Goal: Information Seeking & Learning: Learn about a topic

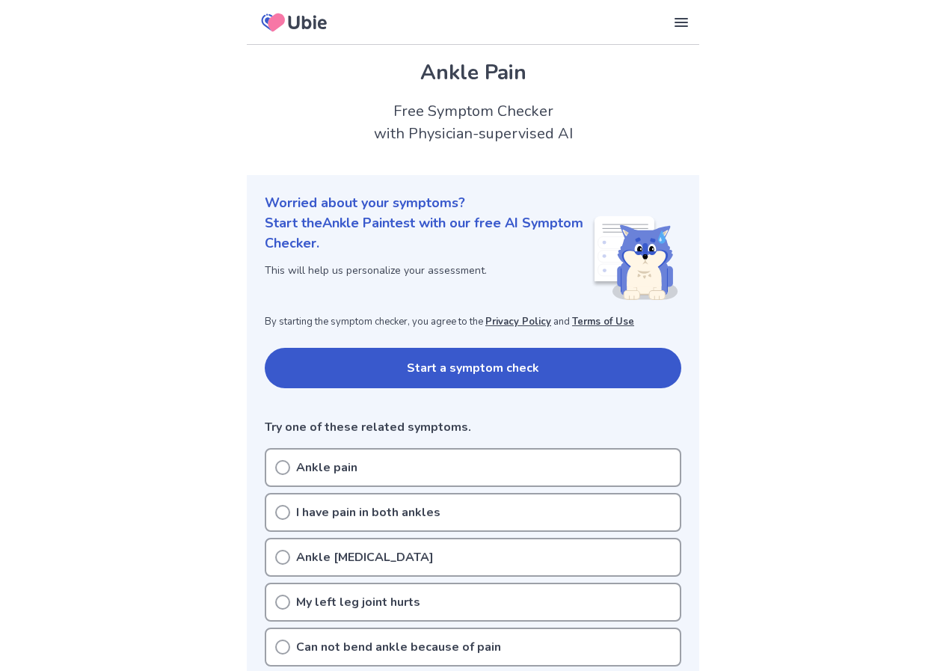
click at [396, 366] on button "Start a symptom check" at bounding box center [473, 368] width 417 height 40
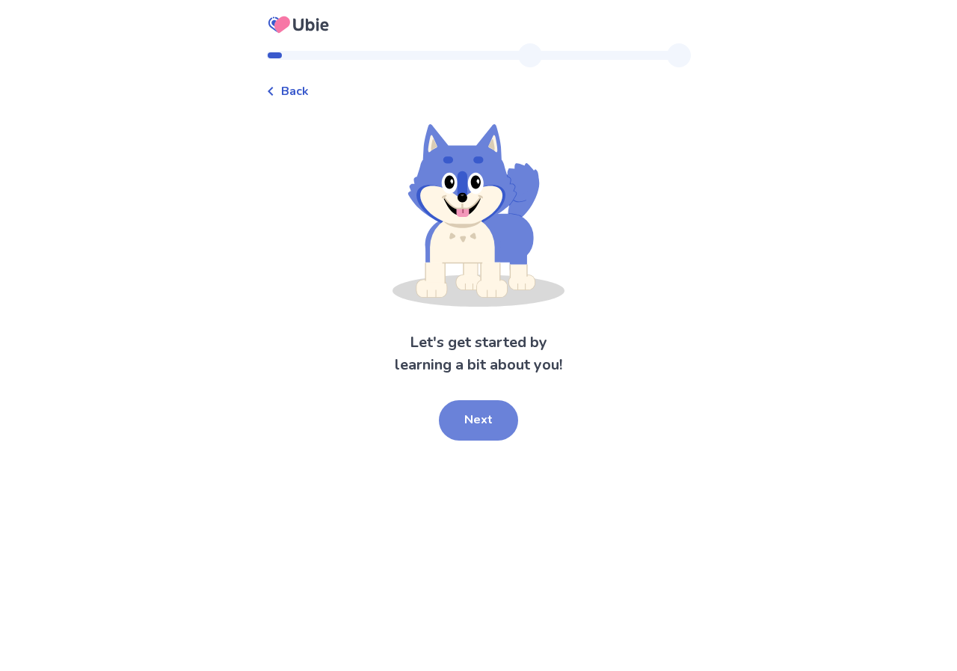
click at [473, 416] on button "Next" at bounding box center [478, 420] width 79 height 40
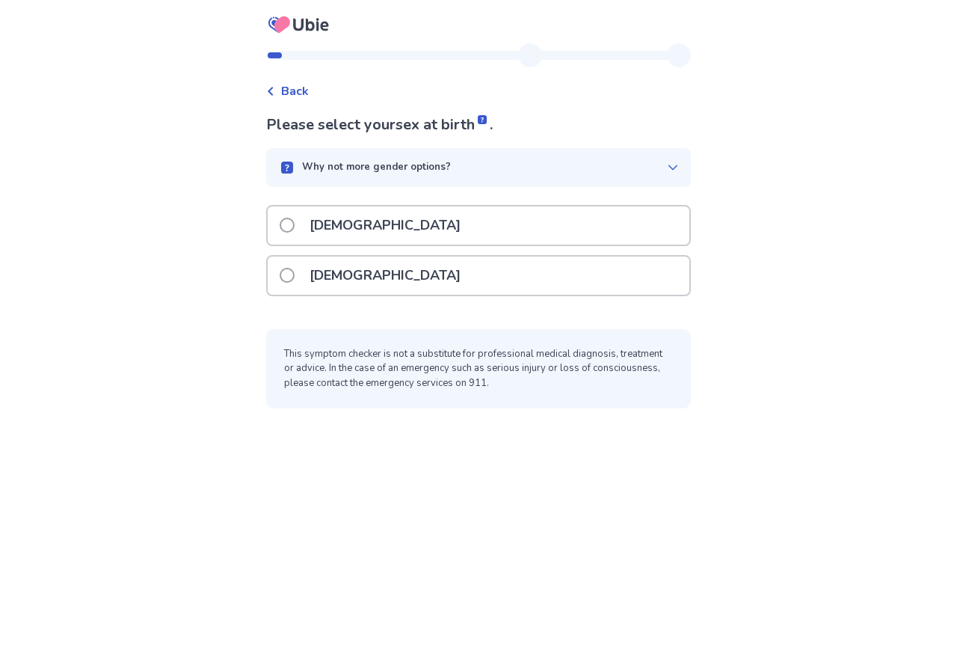
click at [461, 274] on div "[DEMOGRAPHIC_DATA]" at bounding box center [479, 275] width 422 height 38
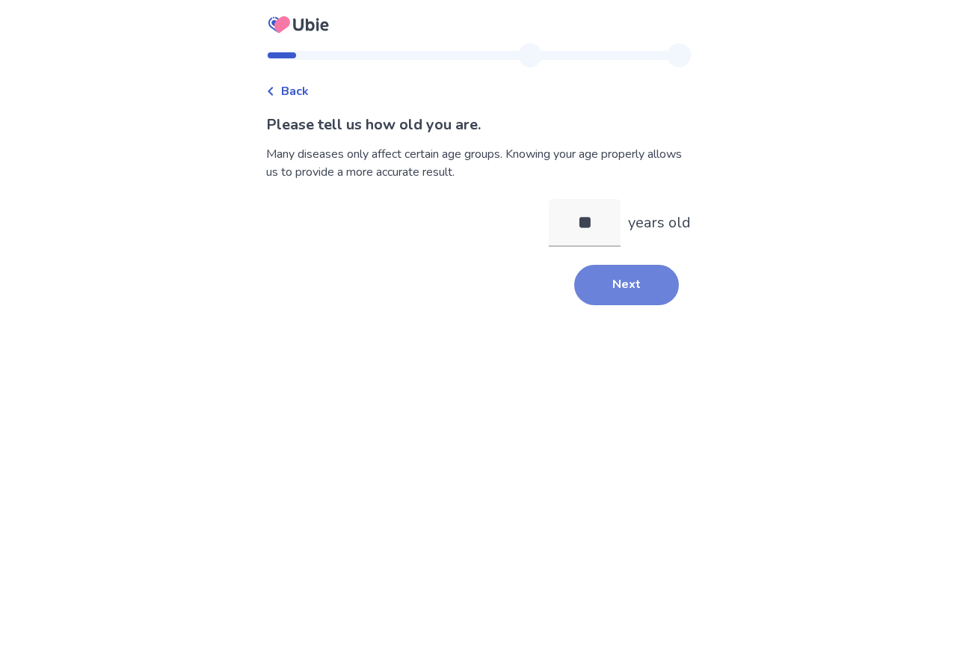
type input "**"
click at [648, 289] on button "Next" at bounding box center [626, 285] width 105 height 40
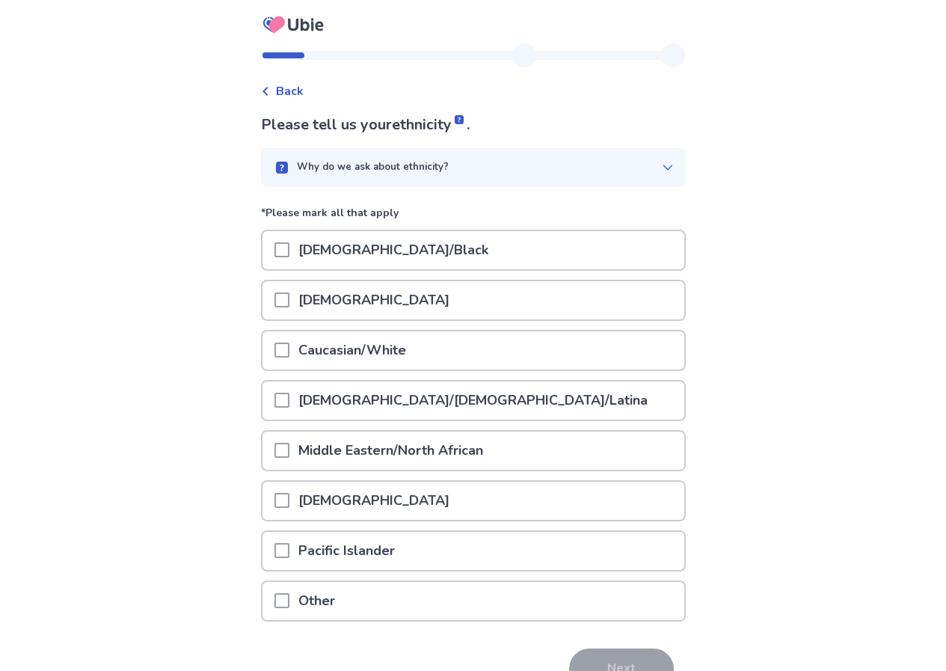
click at [355, 348] on p "Caucasian/White" at bounding box center [352, 350] width 126 height 38
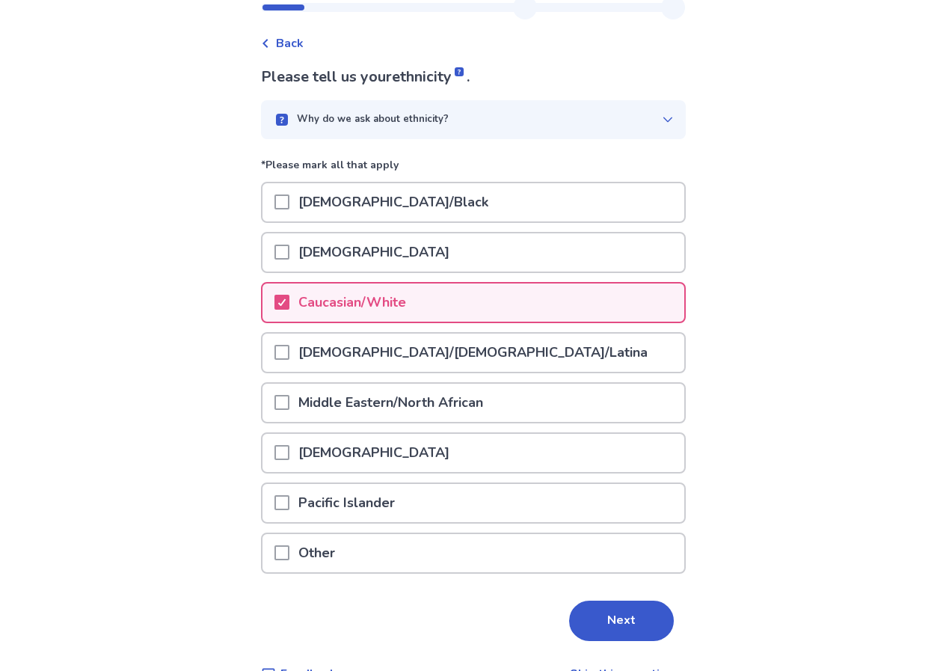
scroll to position [75, 0]
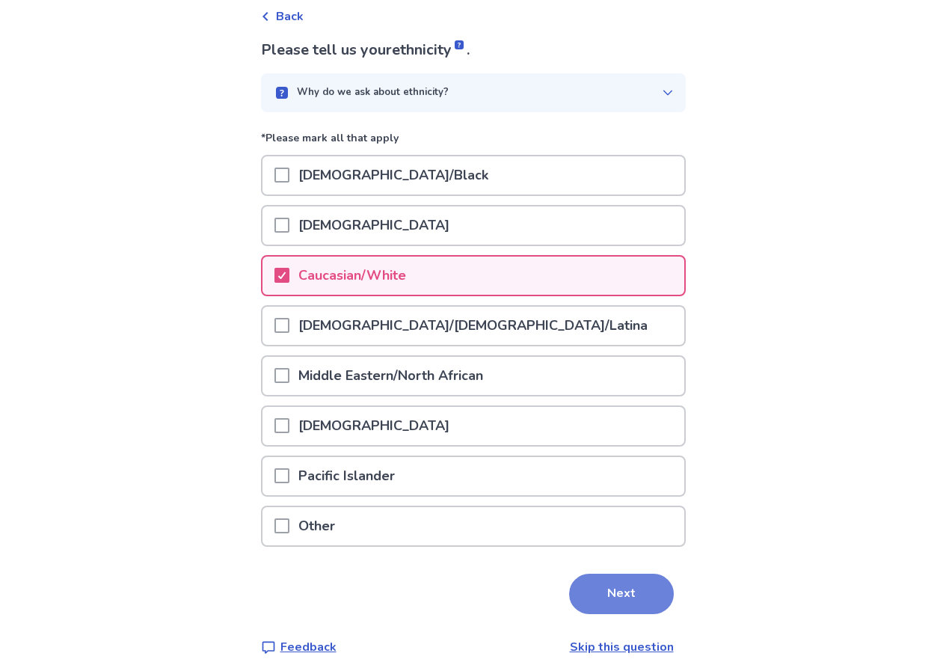
click at [618, 598] on button "Next" at bounding box center [621, 594] width 105 height 40
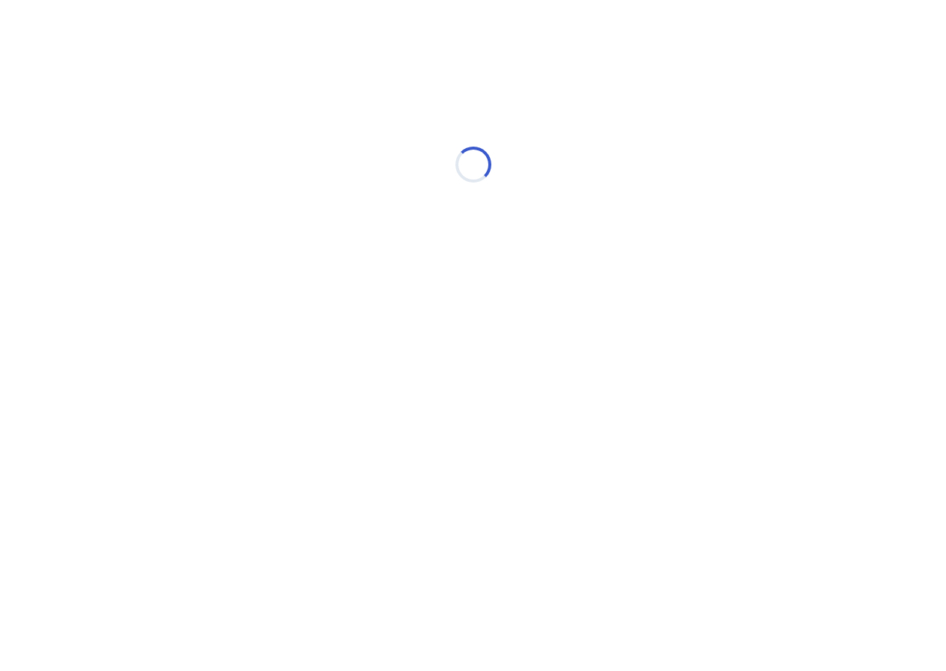
scroll to position [0, 0]
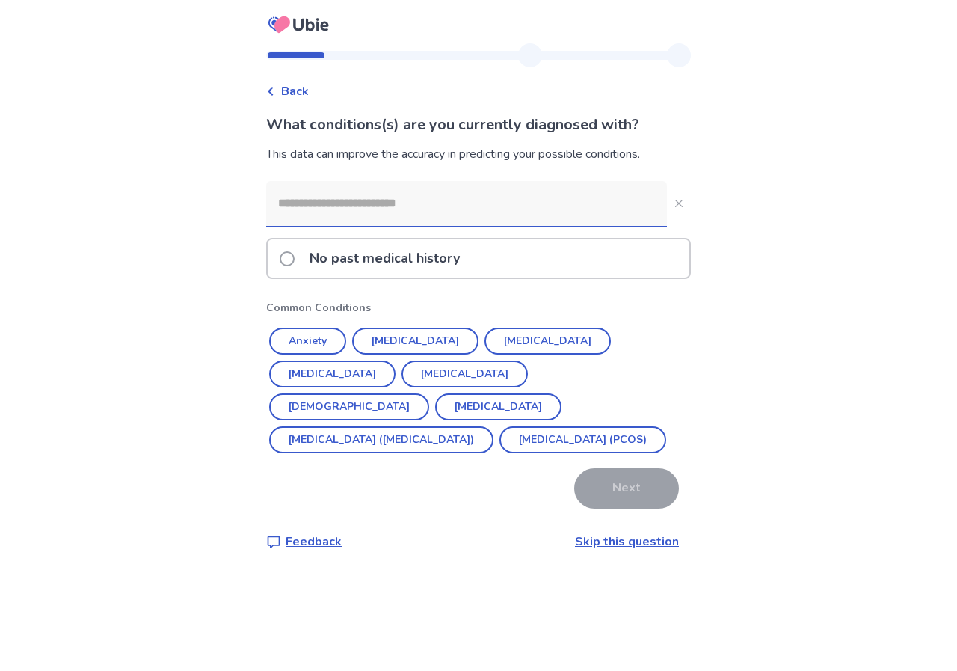
click at [358, 265] on p "No past medical history" at bounding box center [385, 258] width 168 height 38
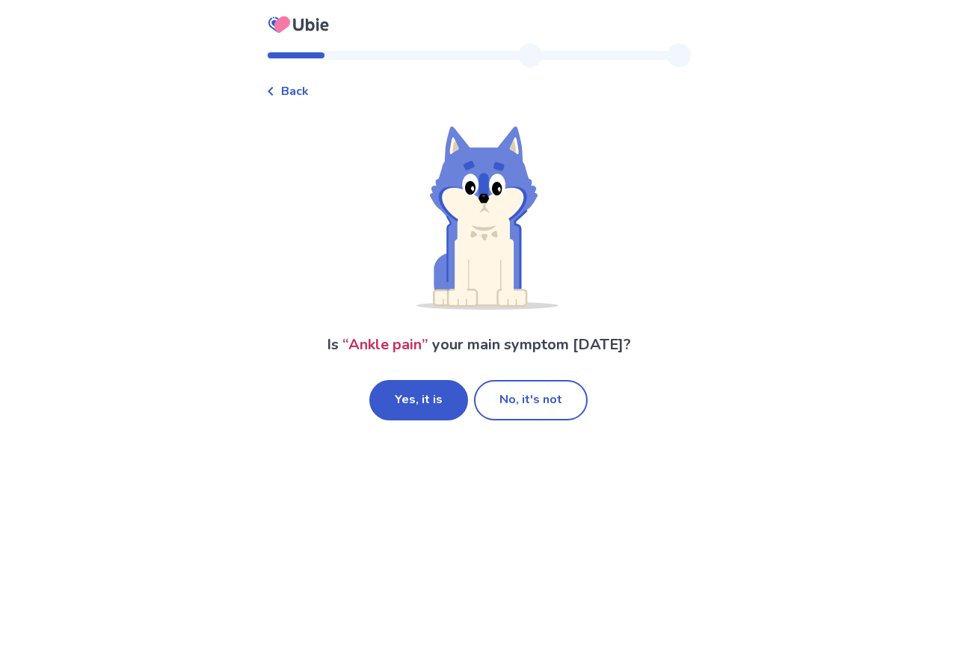
click at [275, 88] on icon at bounding box center [270, 91] width 9 height 9
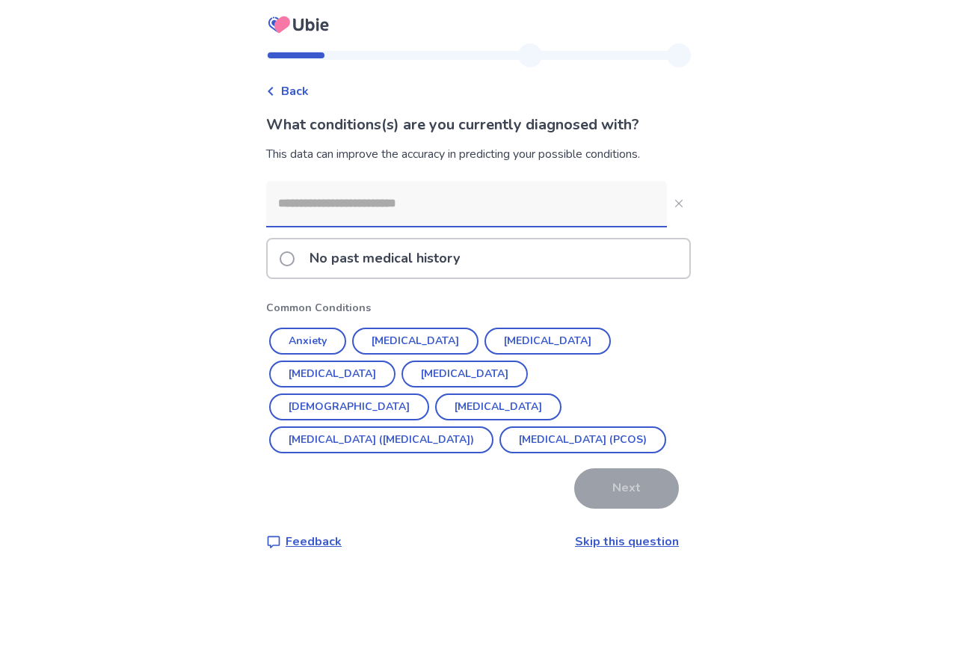
click at [433, 201] on input at bounding box center [466, 203] width 401 height 45
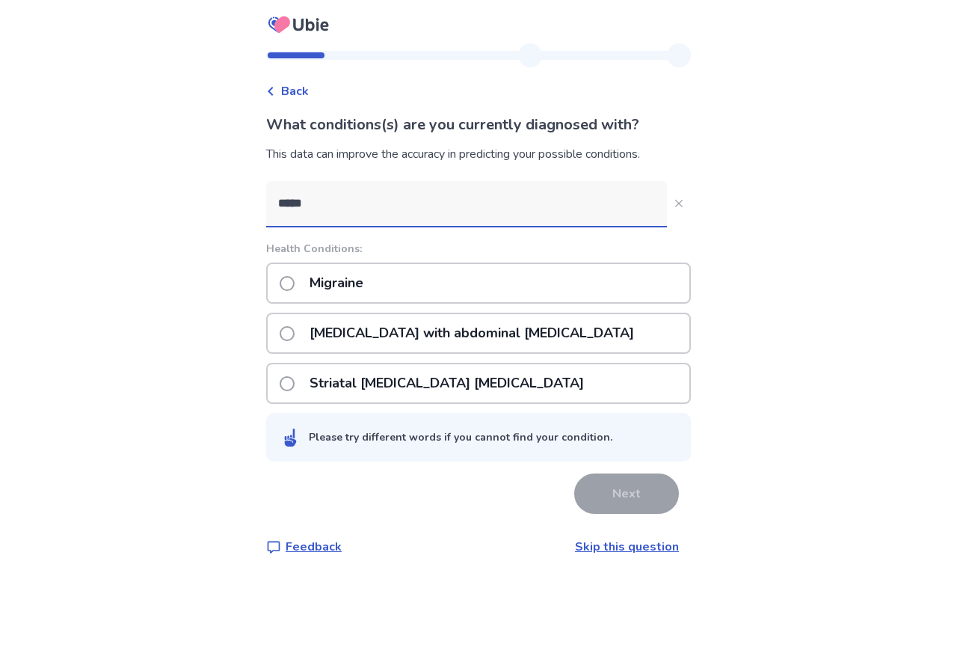
type input "*****"
click at [448, 292] on div "Migraine" at bounding box center [478, 282] width 425 height 41
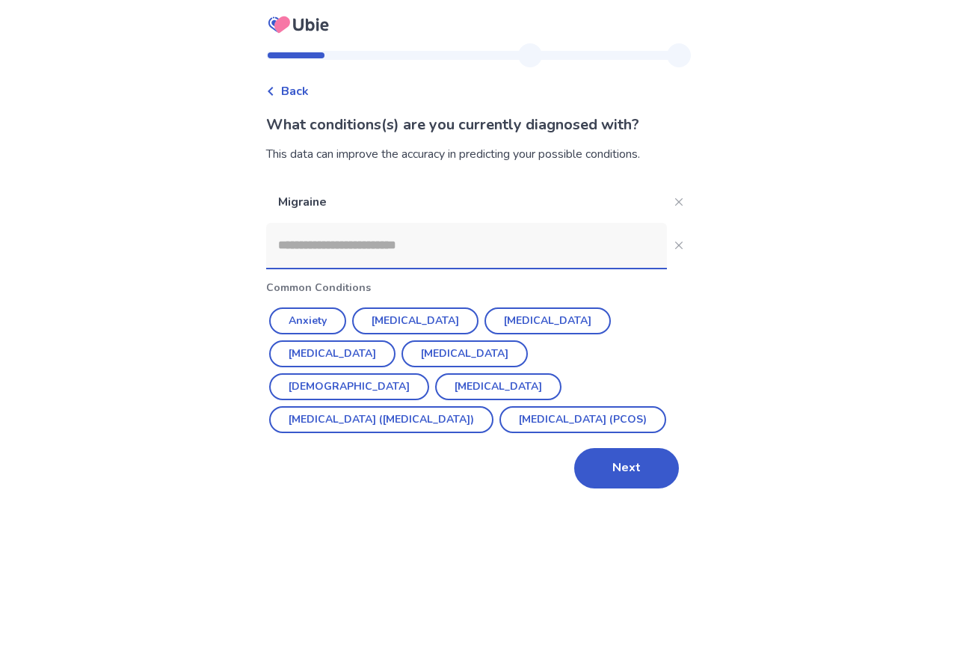
click at [446, 229] on input at bounding box center [466, 245] width 401 height 45
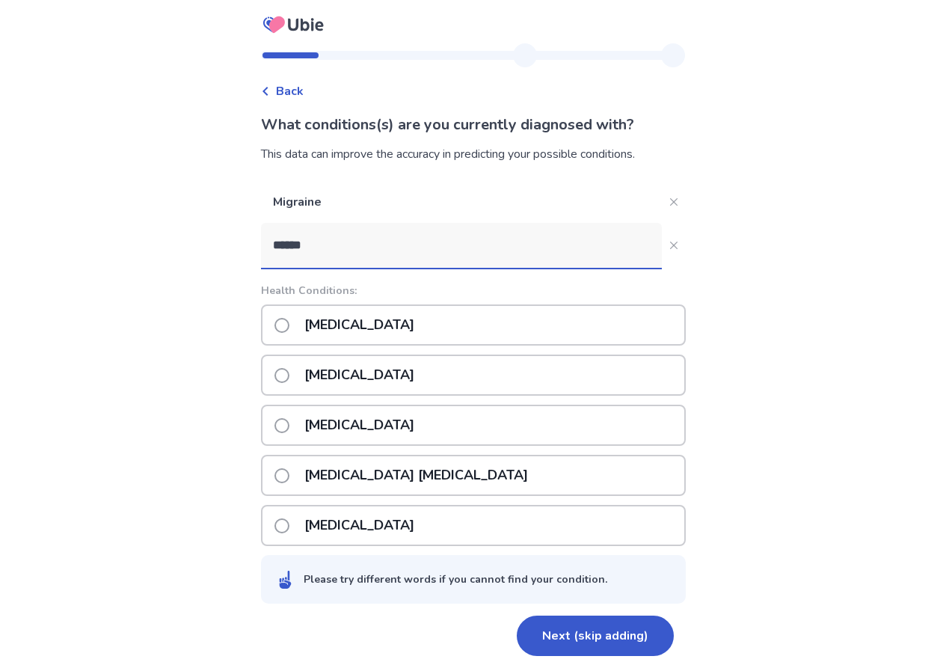
type input "******"
click at [482, 375] on div "Anemia" at bounding box center [473, 374] width 425 height 41
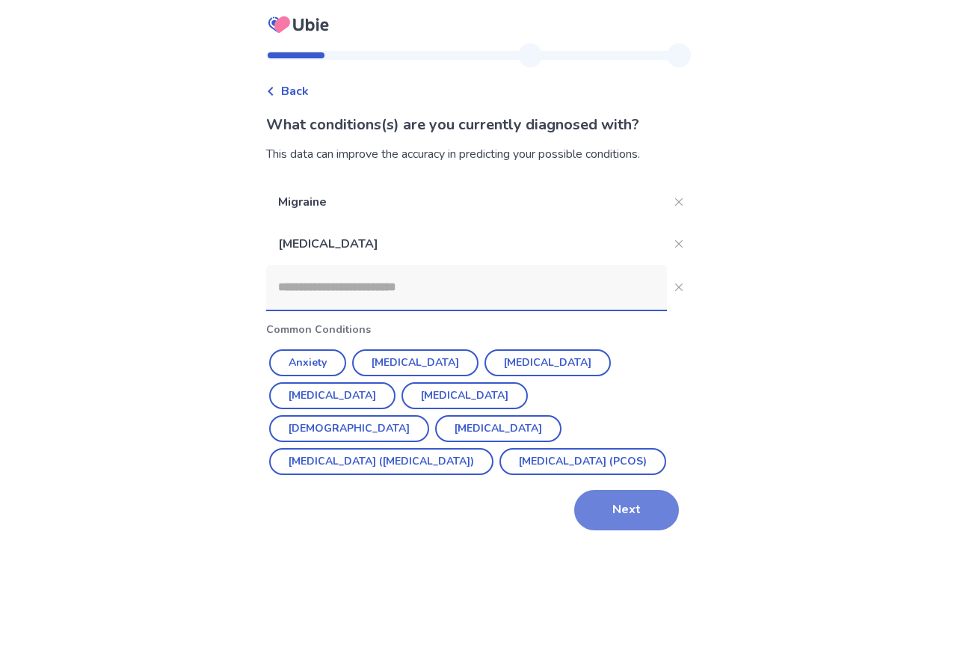
click at [606, 514] on button "Next" at bounding box center [626, 510] width 105 height 40
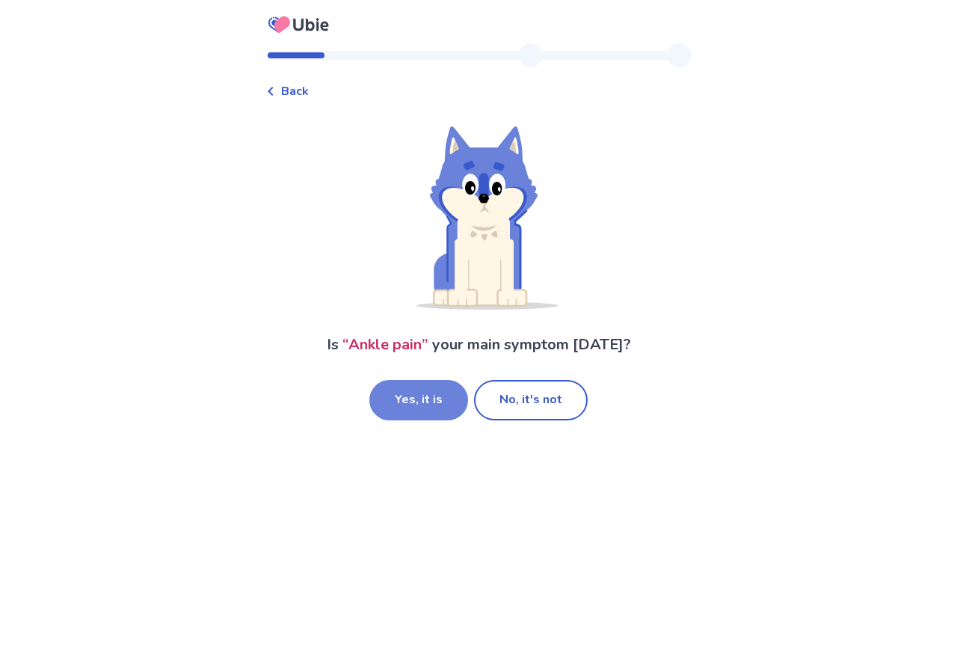
click at [417, 396] on button "Yes, it is" at bounding box center [418, 400] width 99 height 40
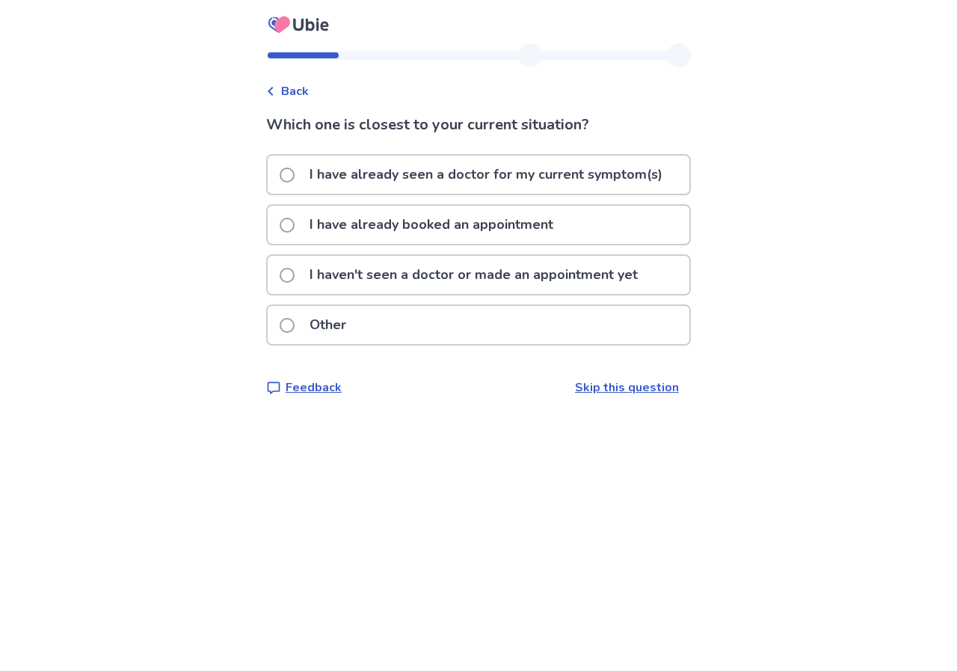
click at [505, 283] on p "I haven't seen a doctor or made an appointment yet" at bounding box center [474, 275] width 346 height 38
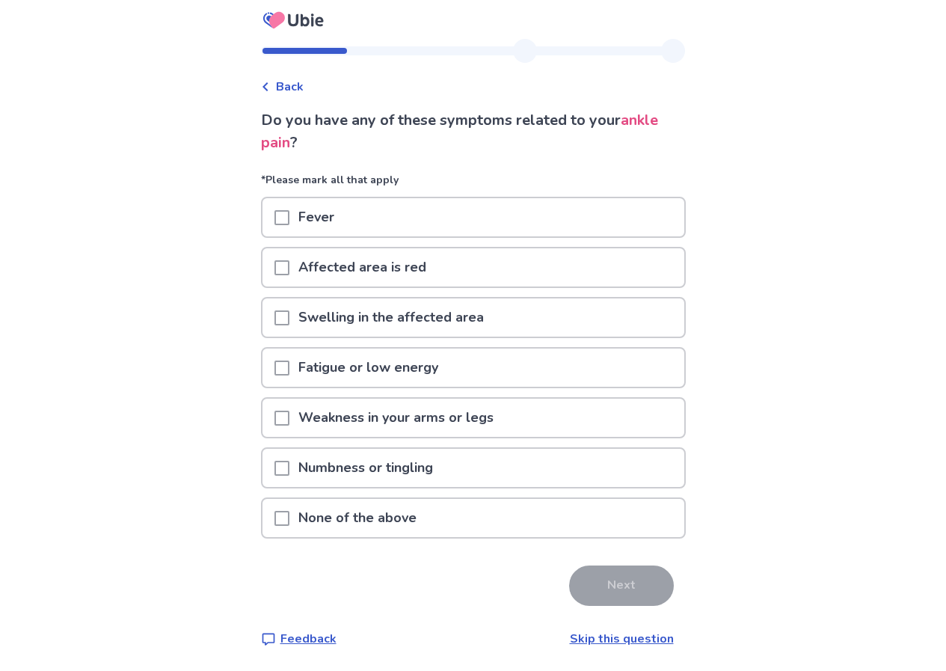
scroll to position [5, 0]
click at [289, 369] on span at bounding box center [281, 367] width 15 height 15
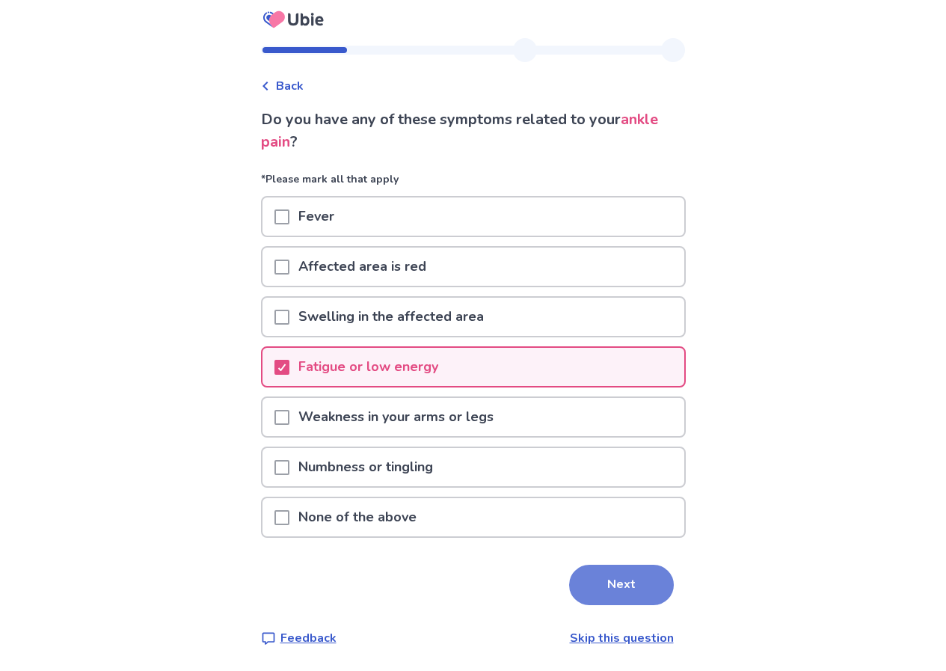
click at [631, 575] on button "Next" at bounding box center [621, 585] width 105 height 40
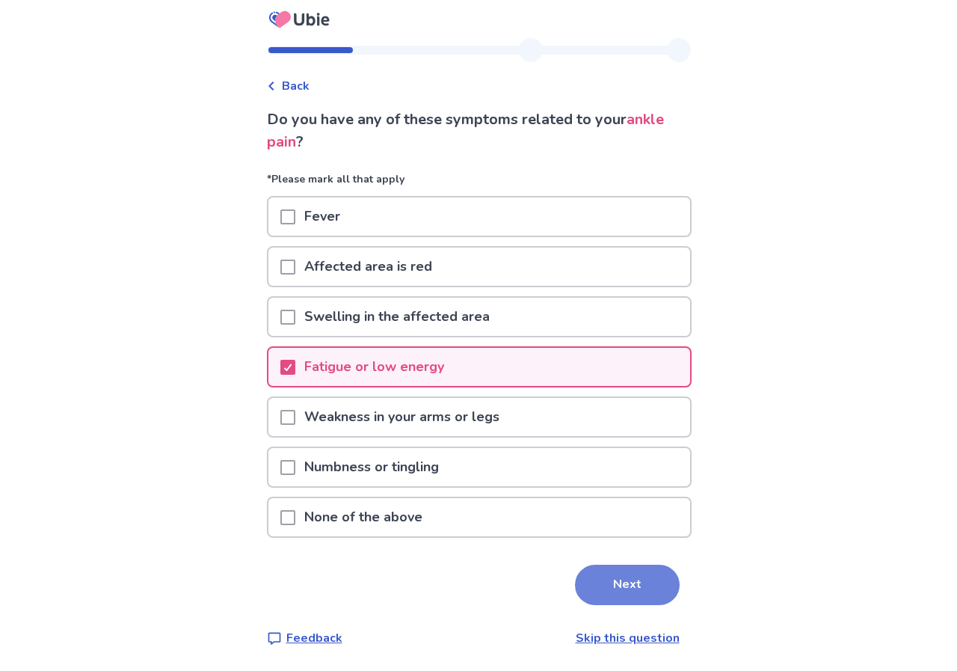
scroll to position [0, 0]
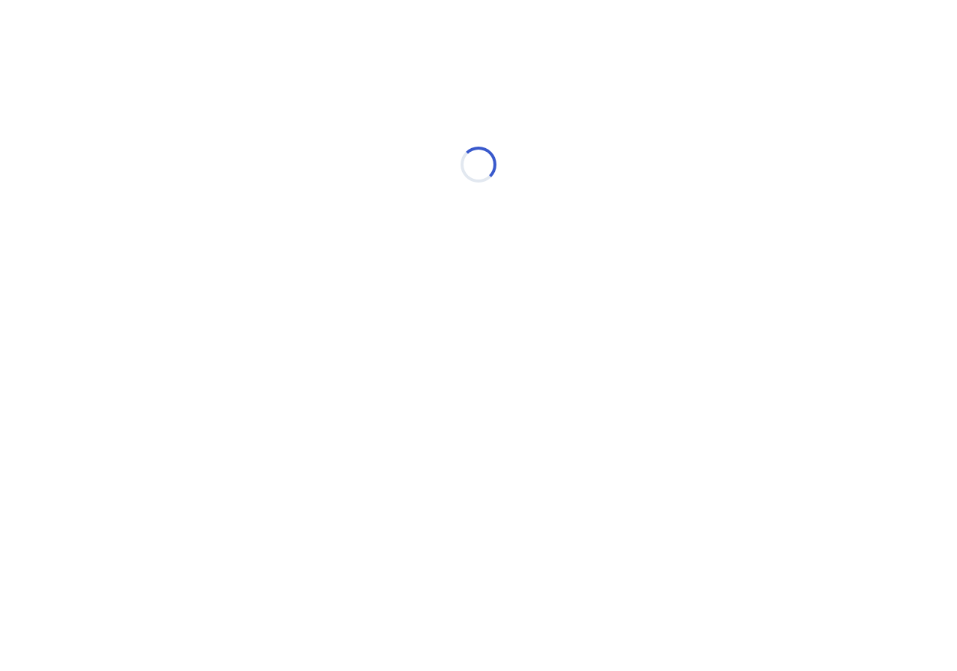
select select "*"
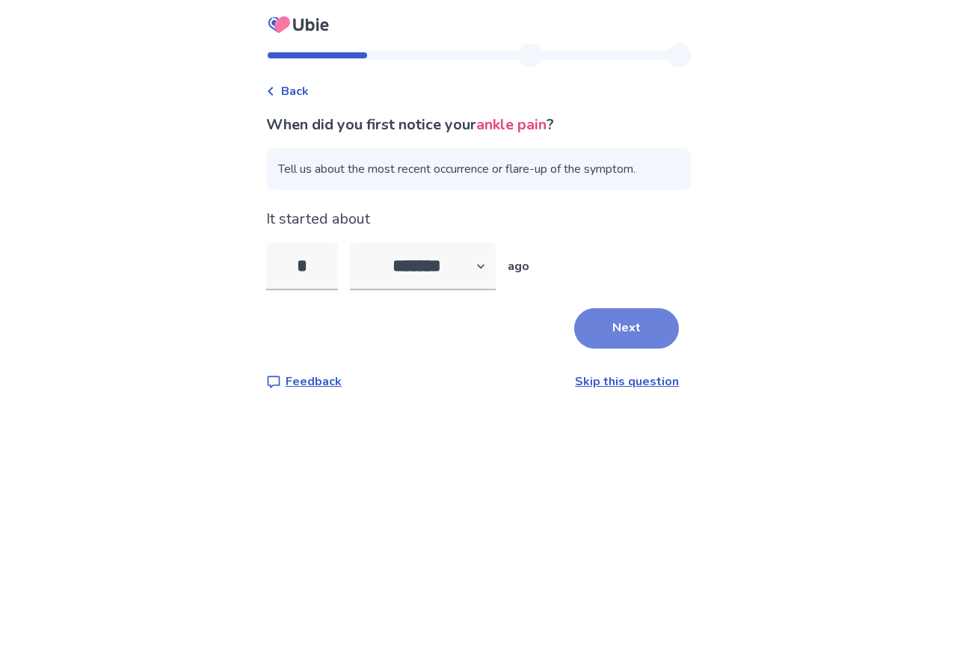
type input "*"
click at [627, 322] on button "Next" at bounding box center [626, 328] width 105 height 40
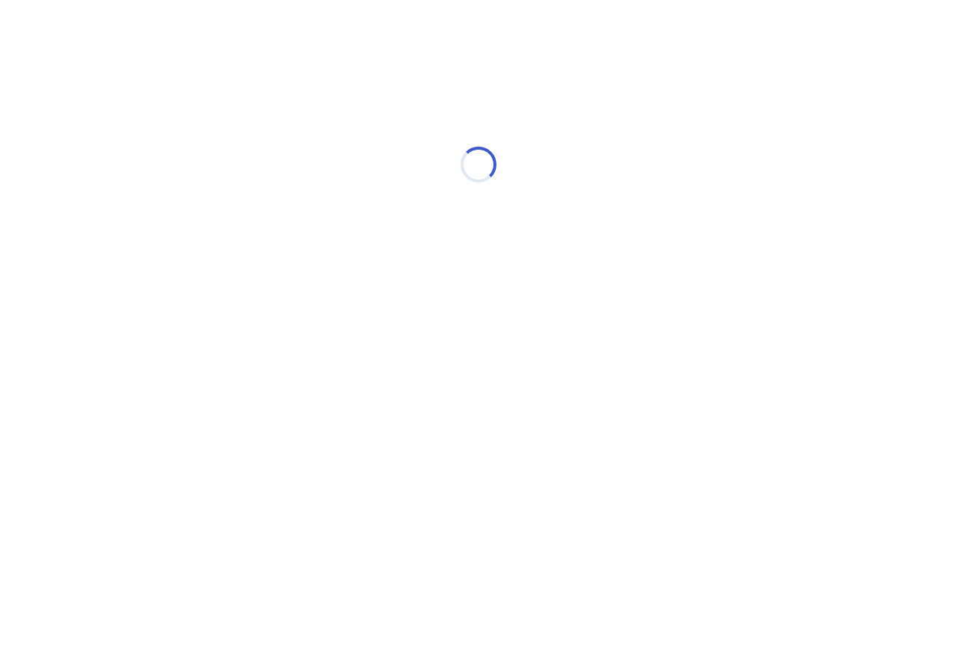
select select "*"
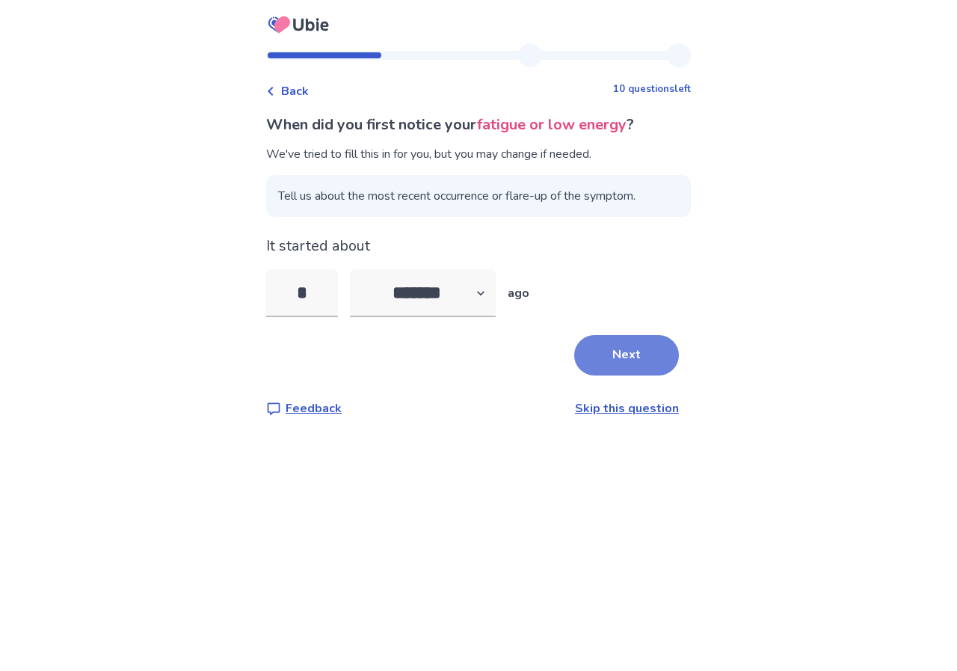
type input "*"
click at [624, 359] on button "Next" at bounding box center [626, 355] width 105 height 40
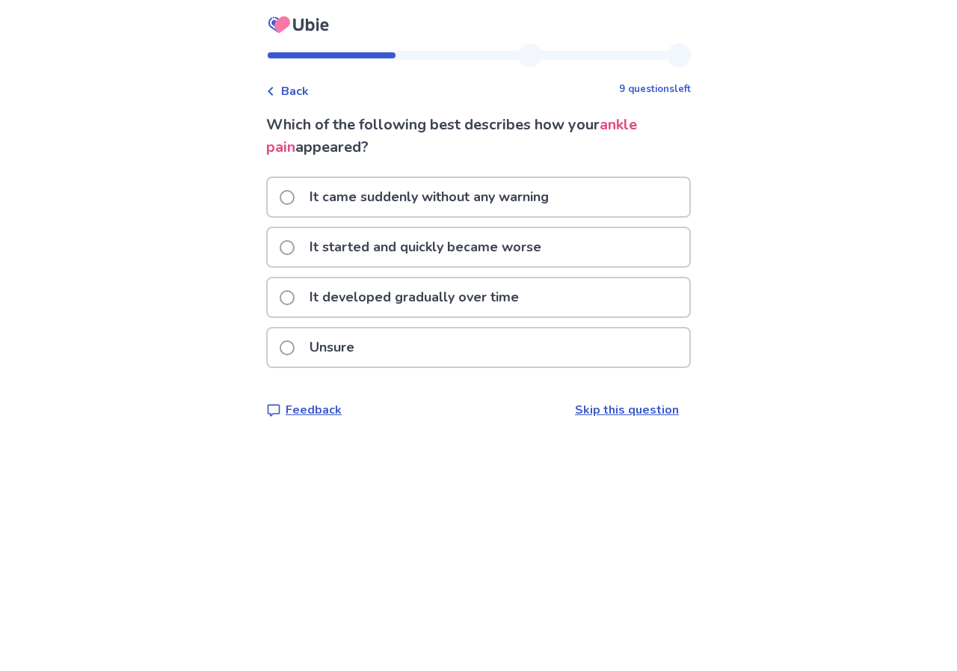
click at [374, 251] on p "It started and quickly became worse" at bounding box center [426, 247] width 250 height 38
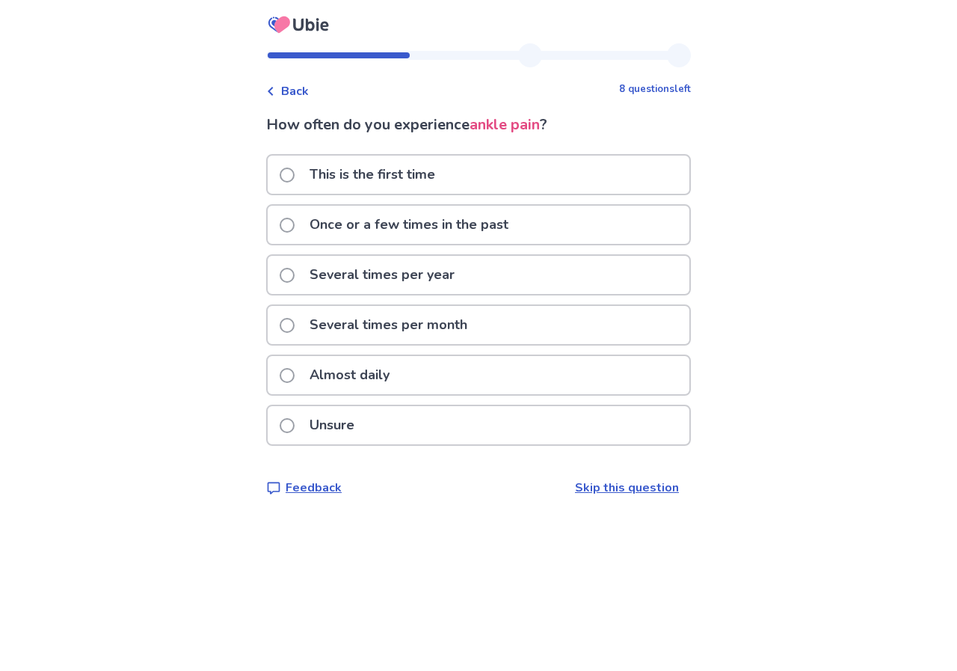
click at [392, 169] on p "This is the first time" at bounding box center [373, 175] width 144 height 38
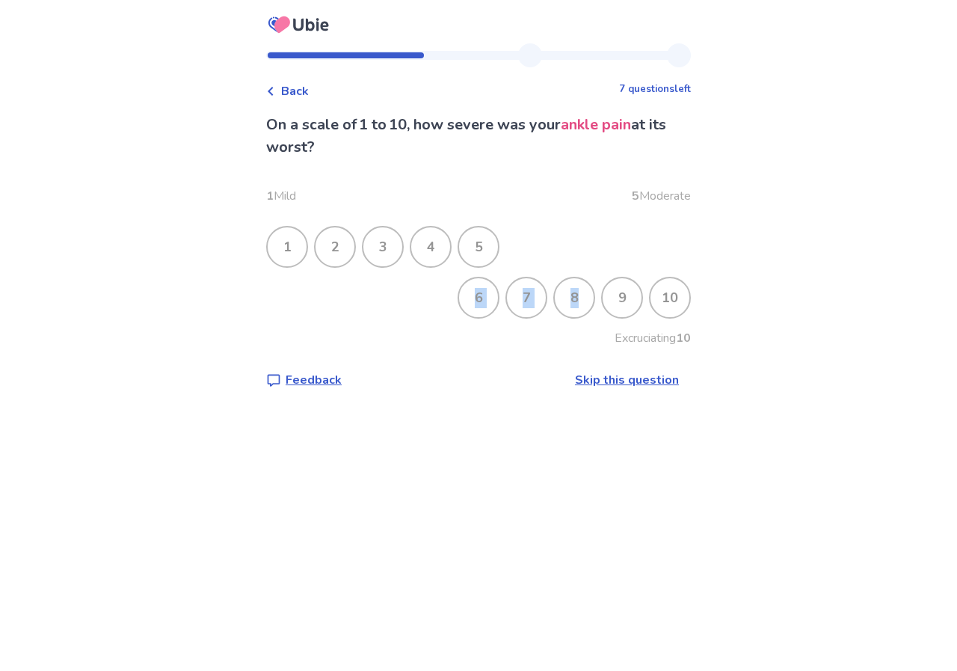
drag, startPoint x: 574, startPoint y: 302, endPoint x: 817, endPoint y: 275, distance: 243.8
click at [848, 271] on div "Back 7 questions left On a scale of 1 to 10, how severe was your ankle pain at …" at bounding box center [478, 335] width 957 height 671
click at [797, 286] on div "Back 7 questions left On a scale of 1 to 10, how severe was your ankle pain at …" at bounding box center [478, 335] width 957 height 671
click at [618, 300] on div "9" at bounding box center [622, 297] width 39 height 39
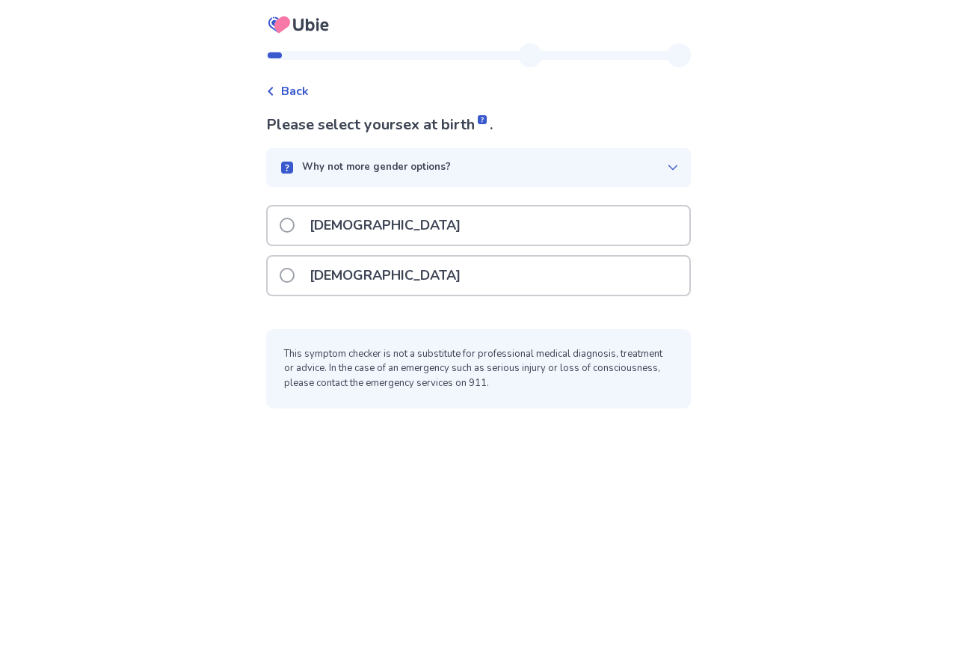
click at [324, 27] on icon at bounding box center [298, 24] width 71 height 37
click at [286, 29] on icon at bounding box center [282, 24] width 16 height 16
click at [321, 13] on icon at bounding box center [298, 24] width 71 height 37
click at [323, 16] on icon at bounding box center [298, 24] width 71 height 37
click at [314, 19] on icon at bounding box center [298, 24] width 71 height 37
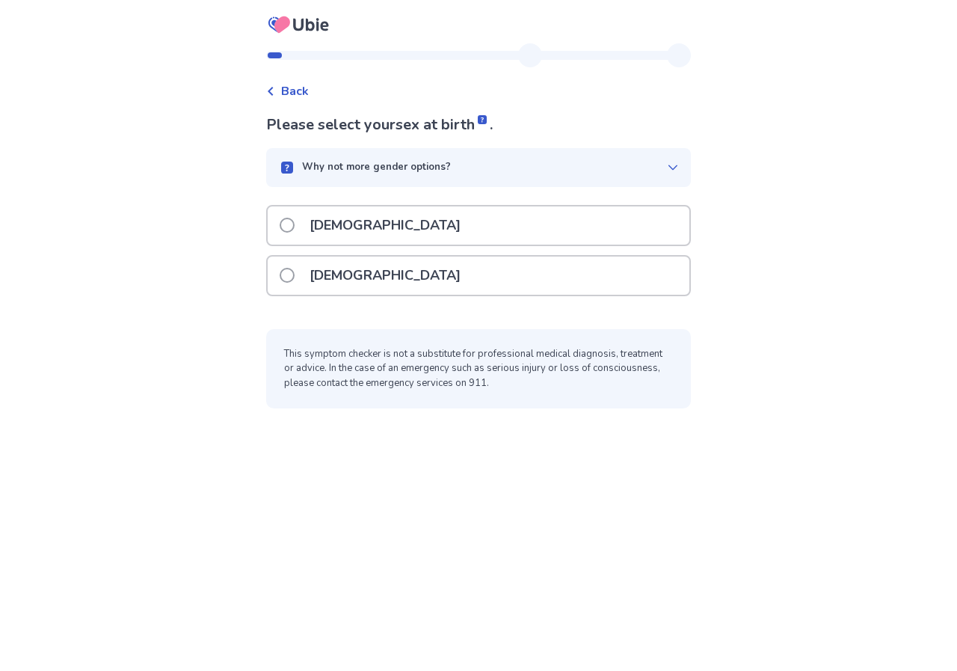
drag, startPoint x: 278, startPoint y: 23, endPoint x: 181, endPoint y: 26, distance: 97.3
click at [257, 25] on div "Back Please select your sex at birth . Why not more gender options? Male Female…" at bounding box center [478, 335] width 957 height 671
